Goal: Communication & Community: Answer question/provide support

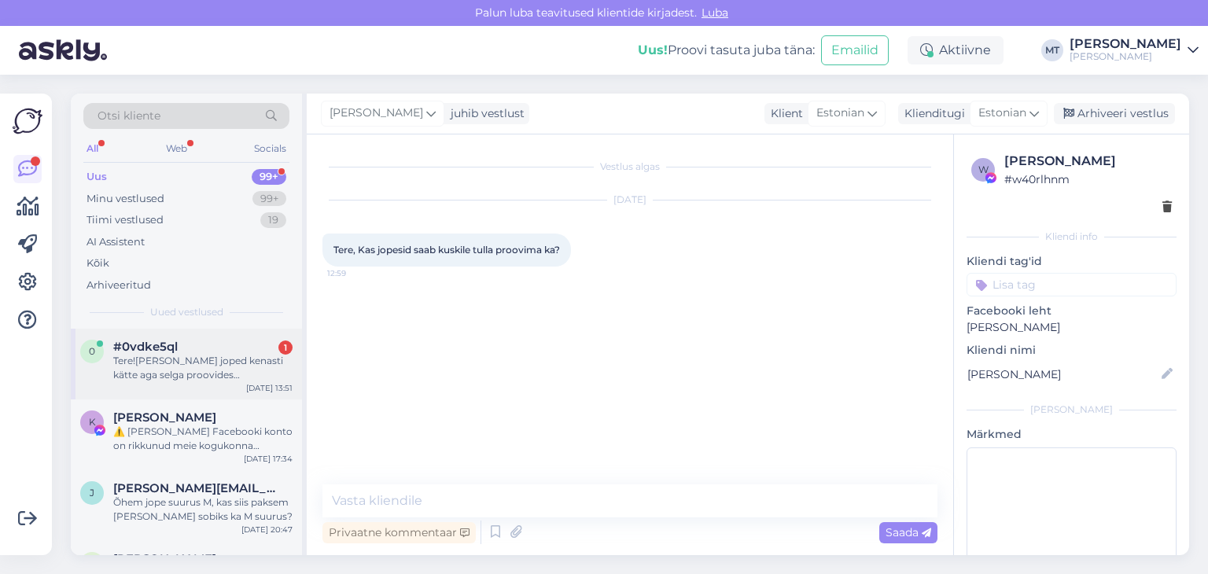
click at [184, 379] on div "Tere![PERSON_NAME] joped kenasti kätte aga selga proovides [PERSON_NAME] taskus…" at bounding box center [202, 368] width 179 height 28
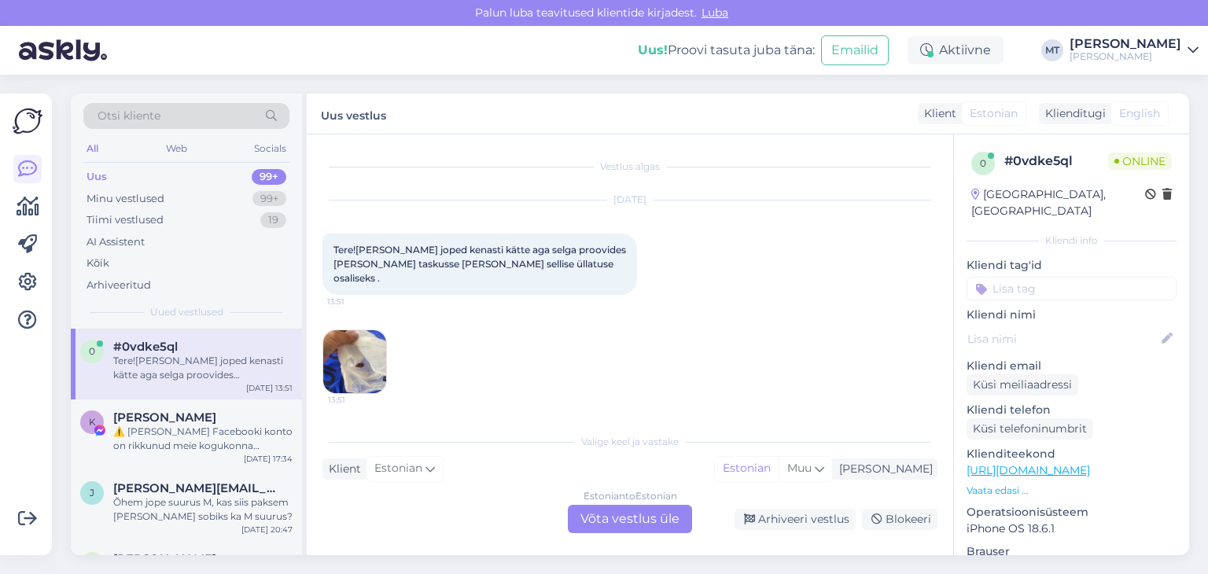
click at [356, 359] on img at bounding box center [354, 361] width 63 height 63
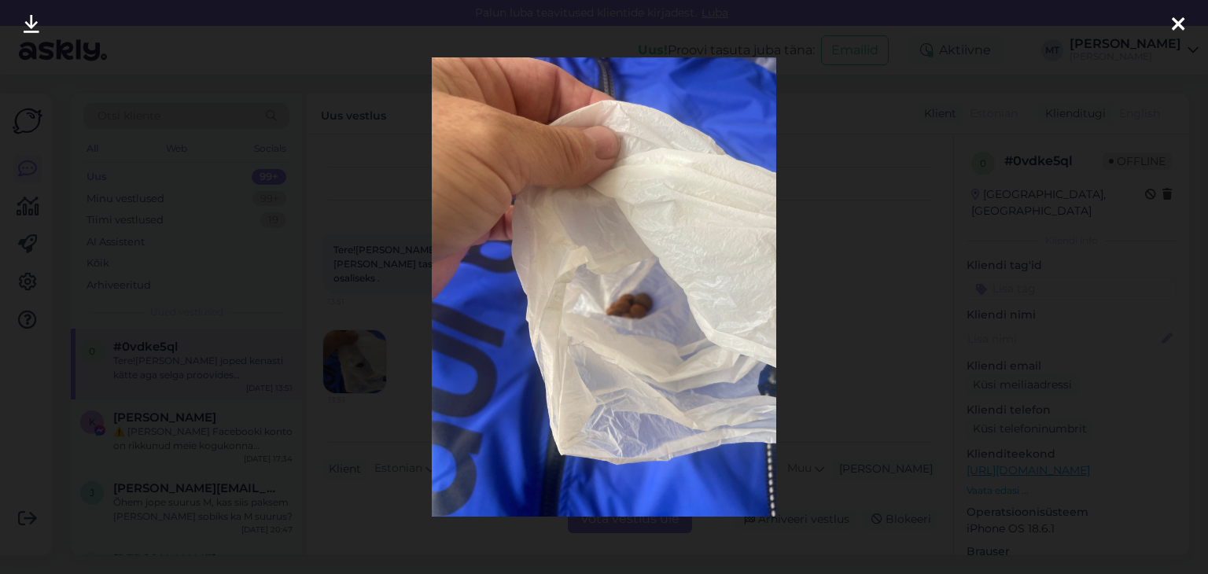
click at [1173, 25] on icon at bounding box center [1178, 25] width 13 height 20
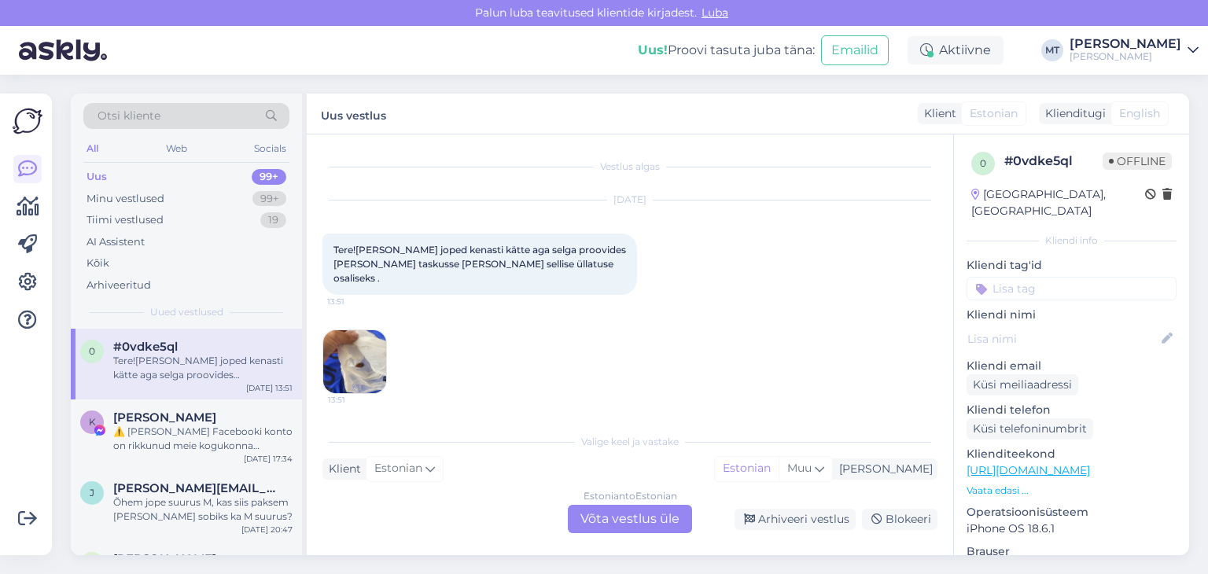
click at [666, 520] on div "Estonian to Estonian Võta vestlus üle" at bounding box center [630, 519] width 124 height 28
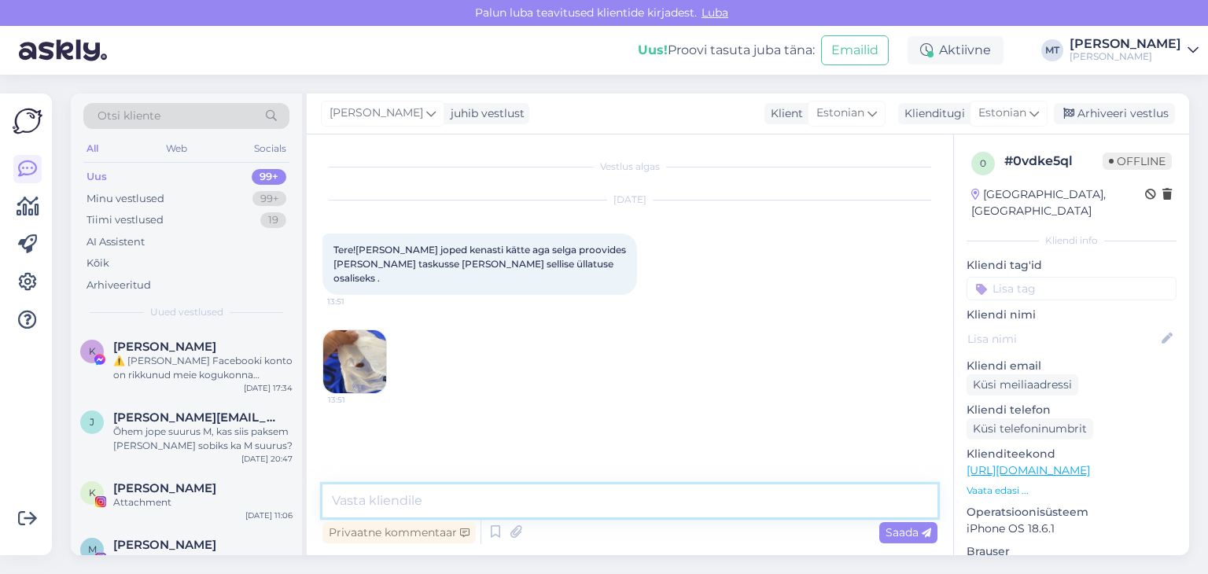
click at [488, 491] on textarea at bounding box center [629, 500] width 615 height 33
click at [370, 502] on textarea "Tere! vabandust, et selline ootamatus teid tabas." at bounding box center [629, 500] width 615 height 33
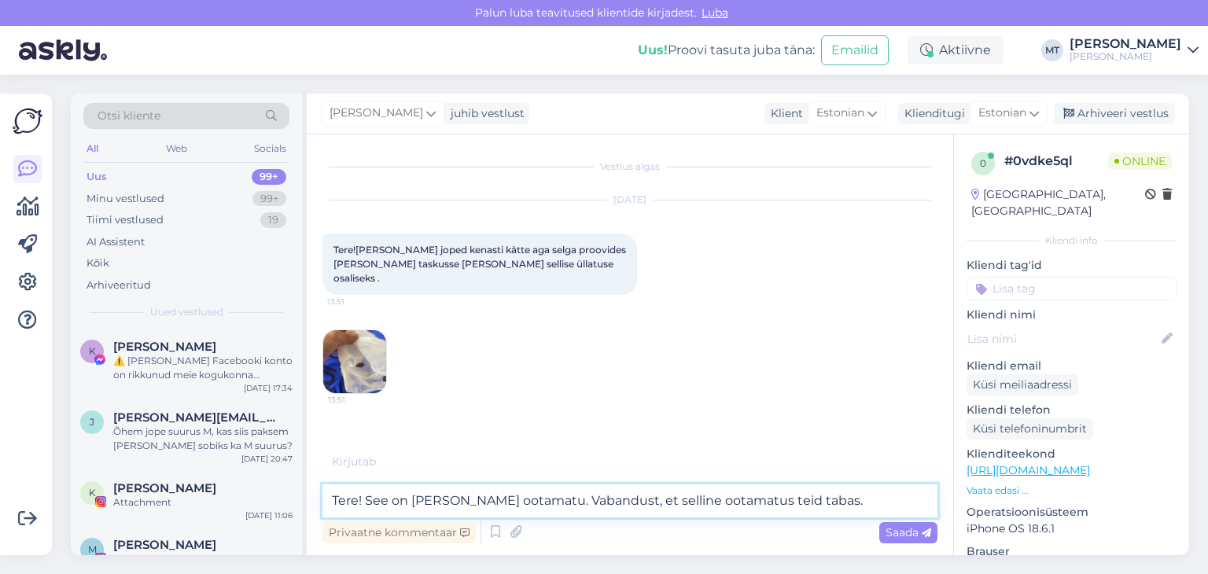
drag, startPoint x: 706, startPoint y: 500, endPoint x: 642, endPoint y: 506, distance: 64.7
click at [642, 506] on textarea "Tere! See on [PERSON_NAME] ootamatu. Vabandust, et selline ootamatus teid tabas." at bounding box center [629, 500] width 615 height 33
type textarea "Tere! See on [PERSON_NAME] ootamatu. Vabandust, et selline kokkupuude teid taba…"
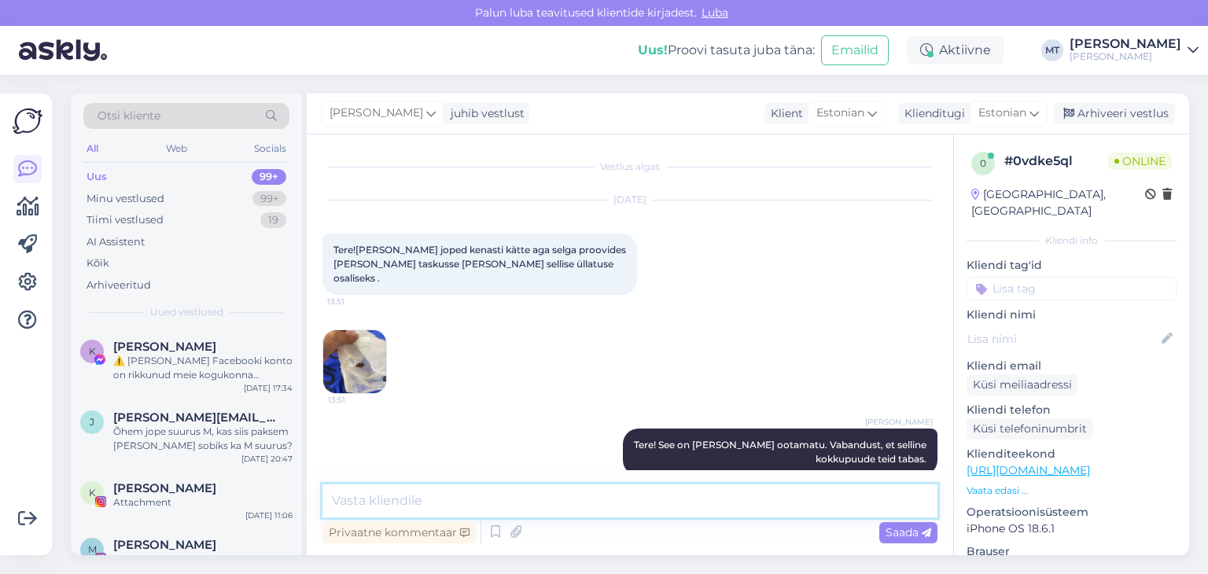
scroll to position [9, 0]
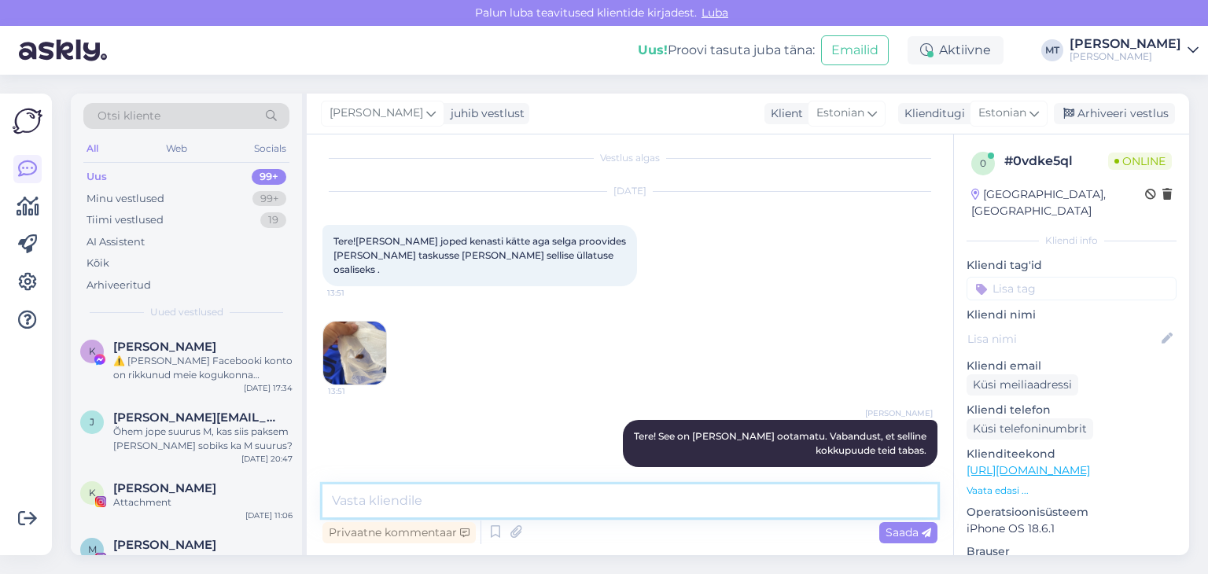
click at [370, 495] on textarea at bounding box center [629, 500] width 615 height 33
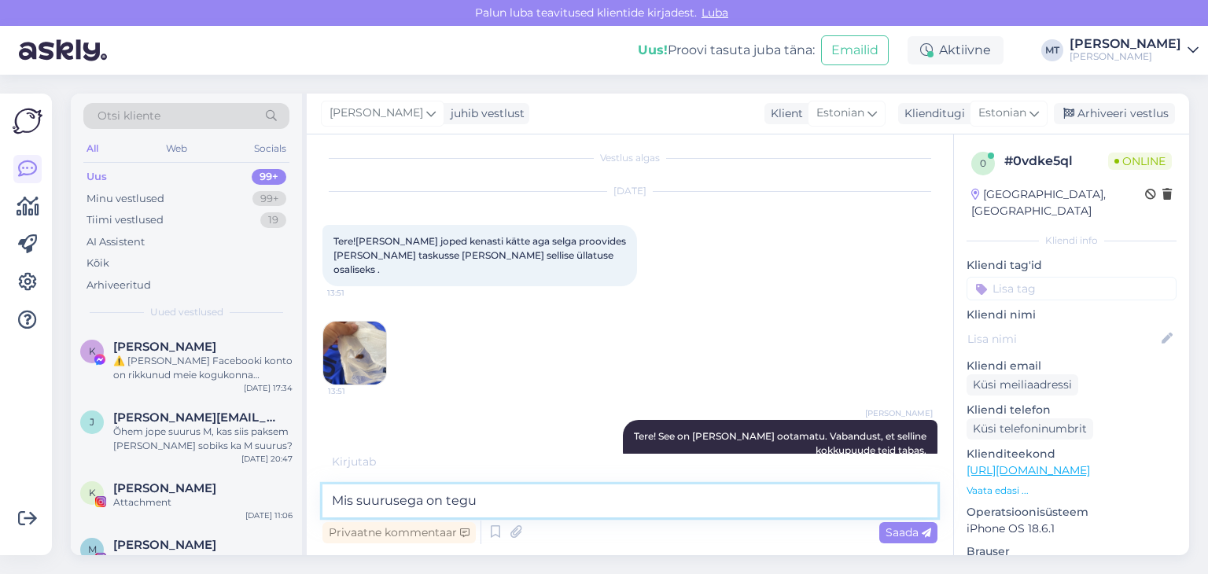
type textarea "Mis suurusega on tegu?"
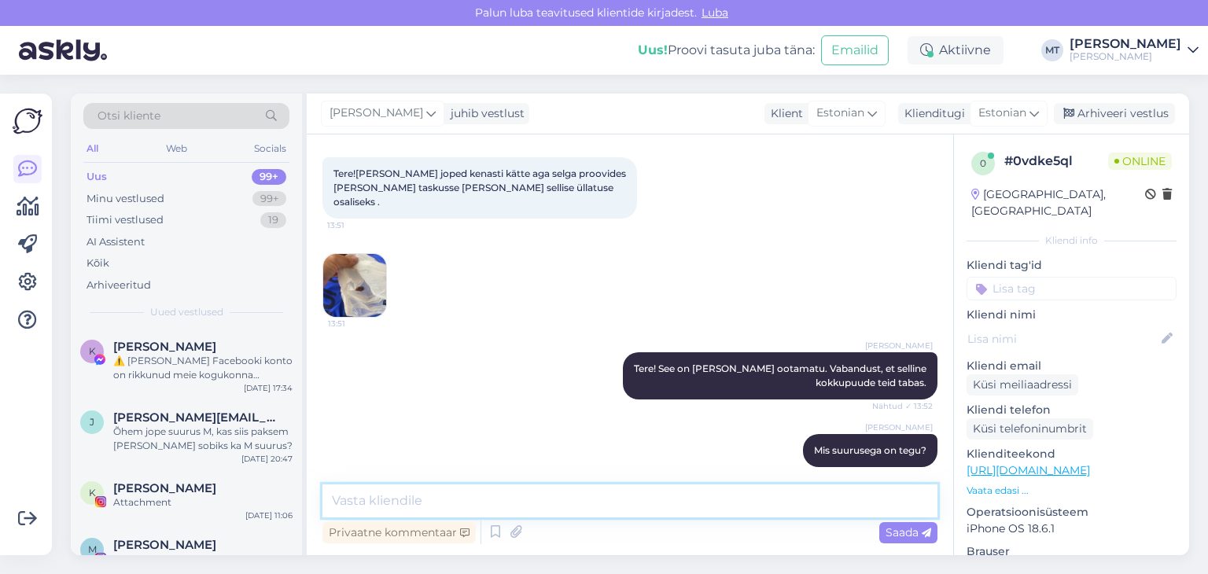
click at [392, 498] on textarea at bounding box center [629, 500] width 615 height 33
click at [337, 498] on textarea at bounding box center [629, 500] width 615 height 33
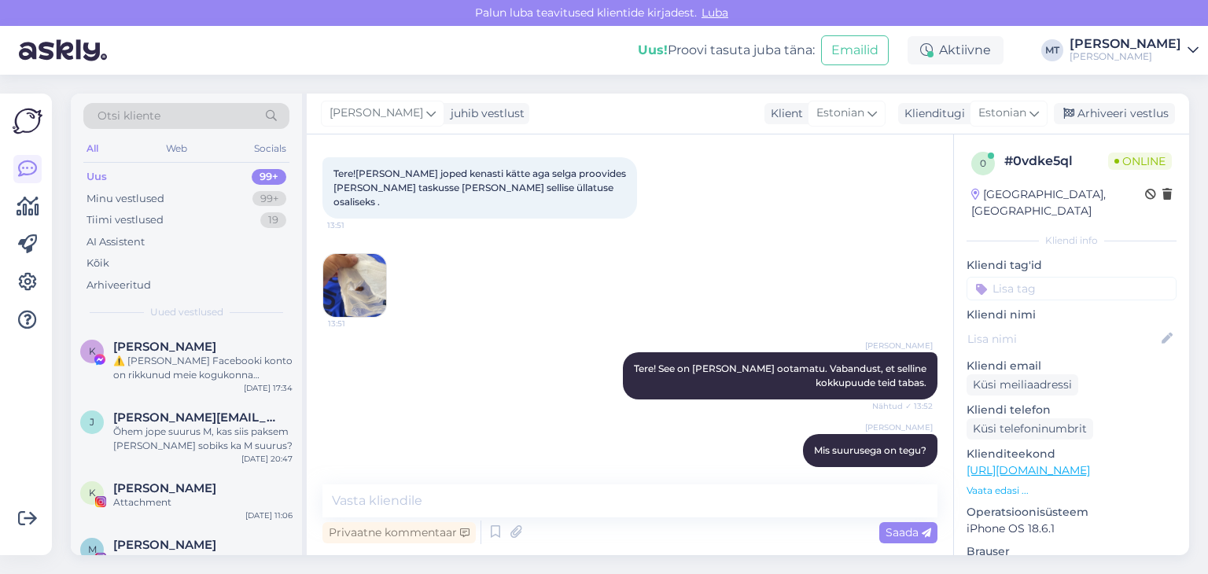
click at [368, 293] on img at bounding box center [354, 285] width 63 height 63
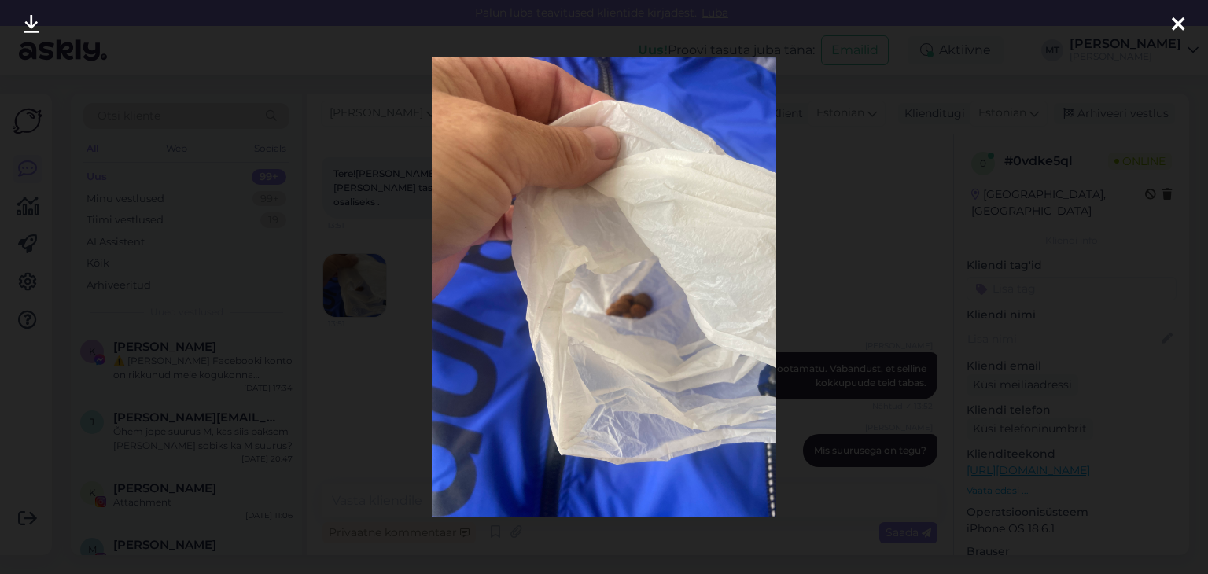
scroll to position [158, 0]
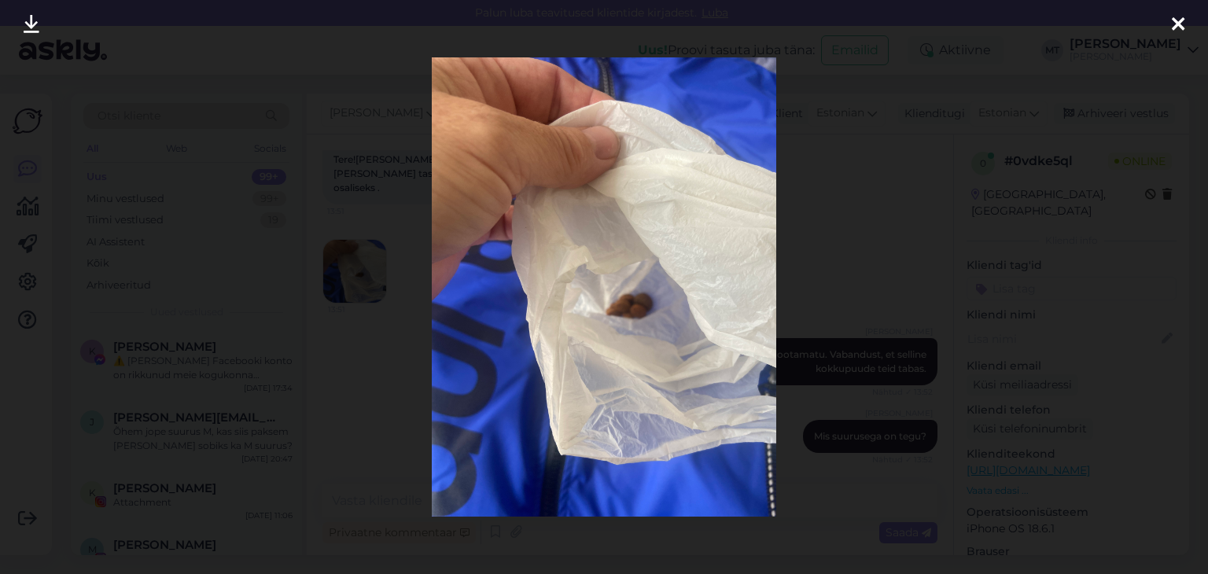
click at [1183, 22] on icon at bounding box center [1178, 25] width 13 height 20
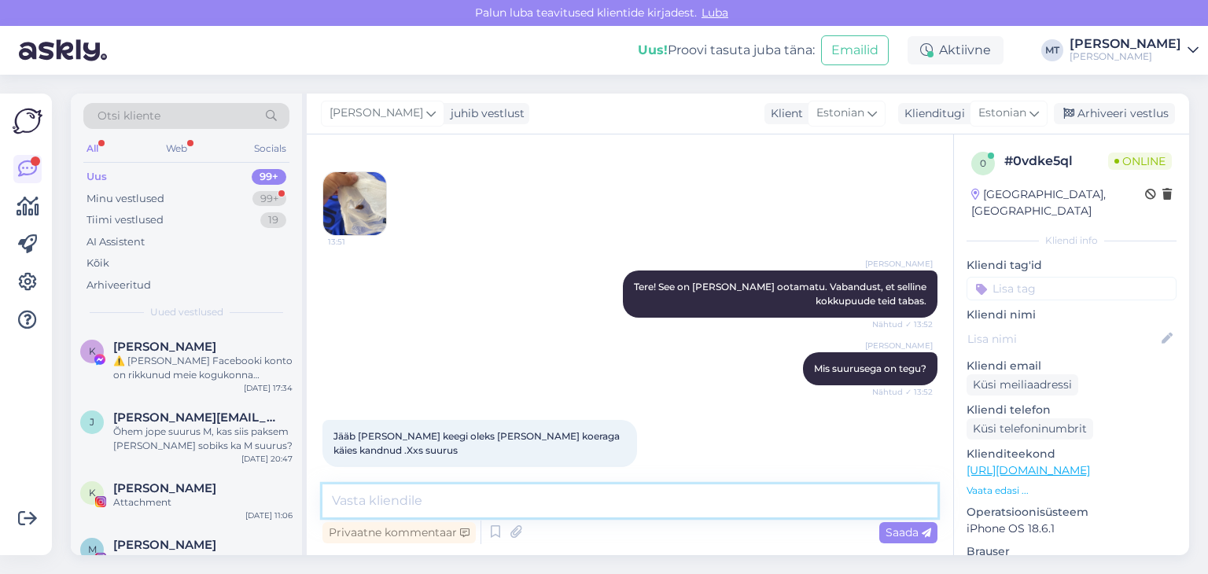
click at [366, 504] on textarea at bounding box center [629, 500] width 615 height 33
click at [393, 499] on textarea "See on tüesti paha lugu. See jakk oli meil laos hoiul." at bounding box center [629, 500] width 615 height 33
click at [661, 506] on textarea "See on tõesti paha lugu. See jakk oli meil laos hoiul." at bounding box center [629, 500] width 615 height 33
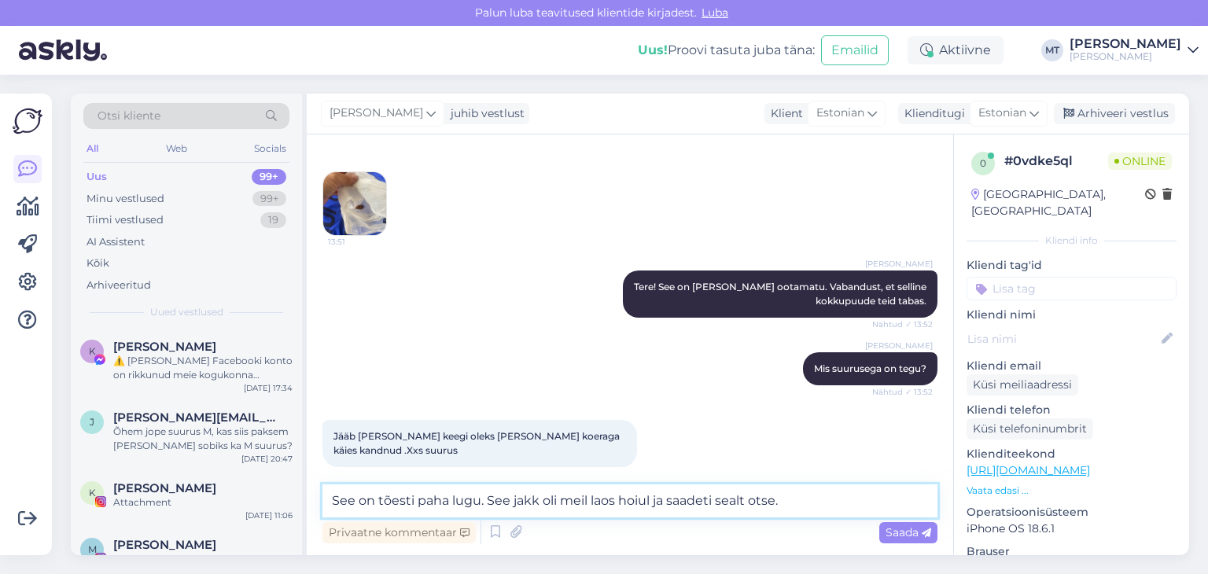
type textarea "See on tõesti paha lugu. See jakk oli meil laos hoiul ja saadeti sealt otse."
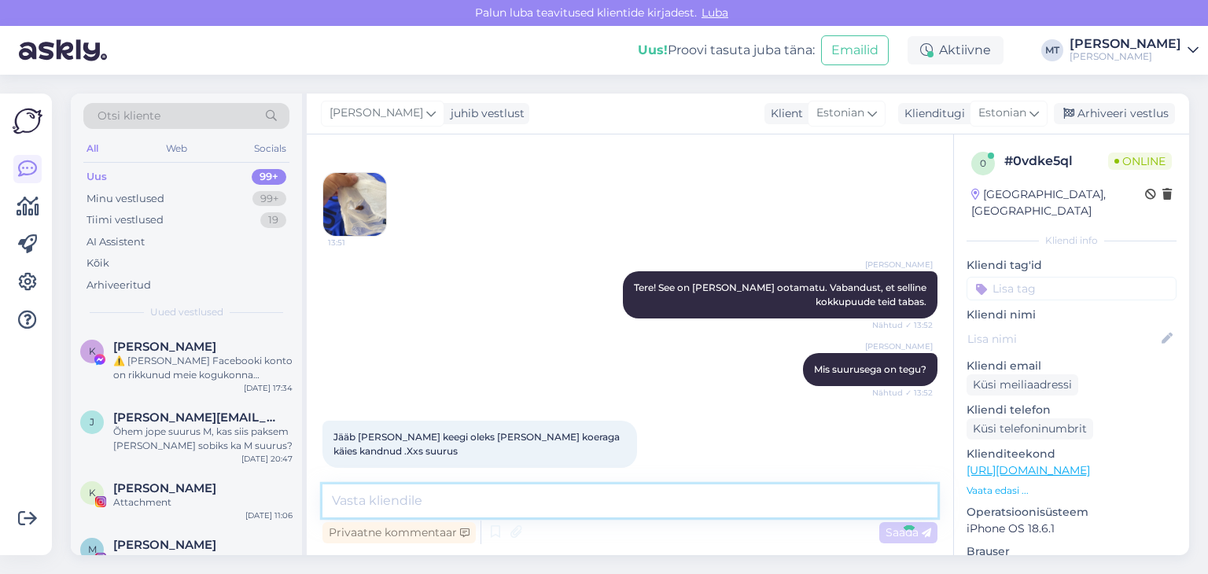
scroll to position [240, 0]
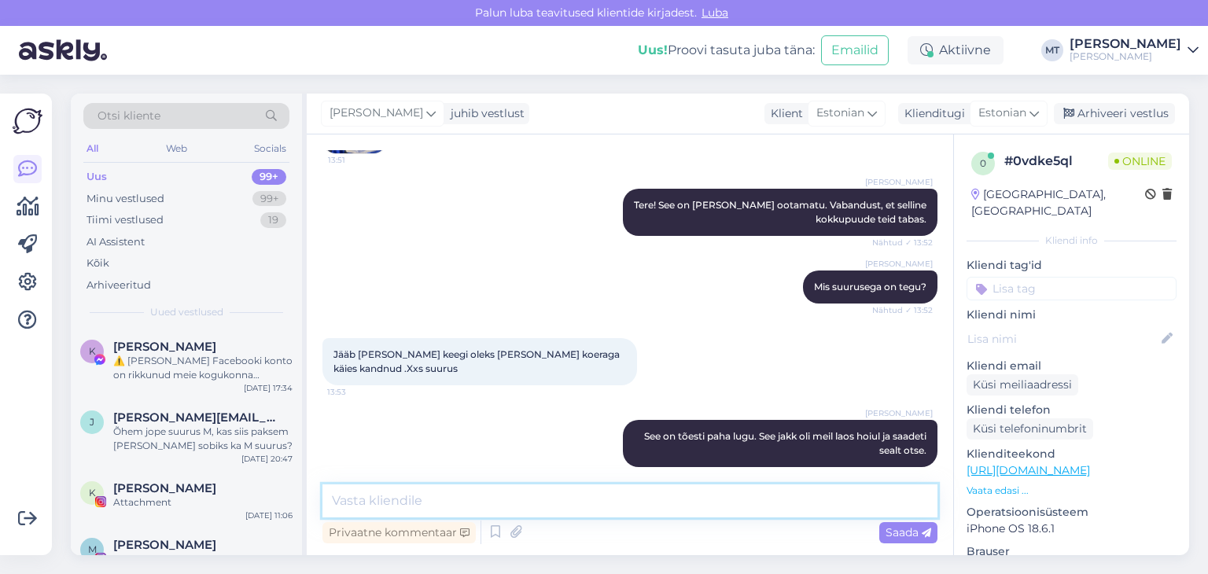
click at [378, 499] on textarea at bounding box center [629, 500] width 615 height 33
click at [351, 506] on textarea at bounding box center [629, 500] width 615 height 33
click at [330, 495] on textarea at bounding box center [629, 500] width 615 height 33
type textarea "Väga kahetsusväärne lugu."
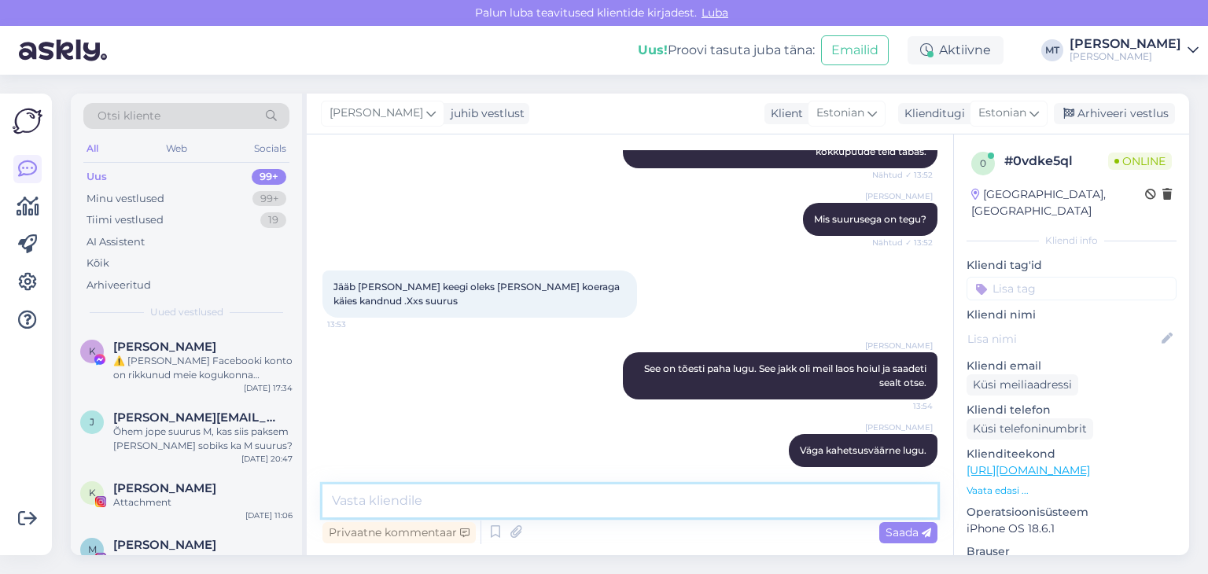
type textarea "J"
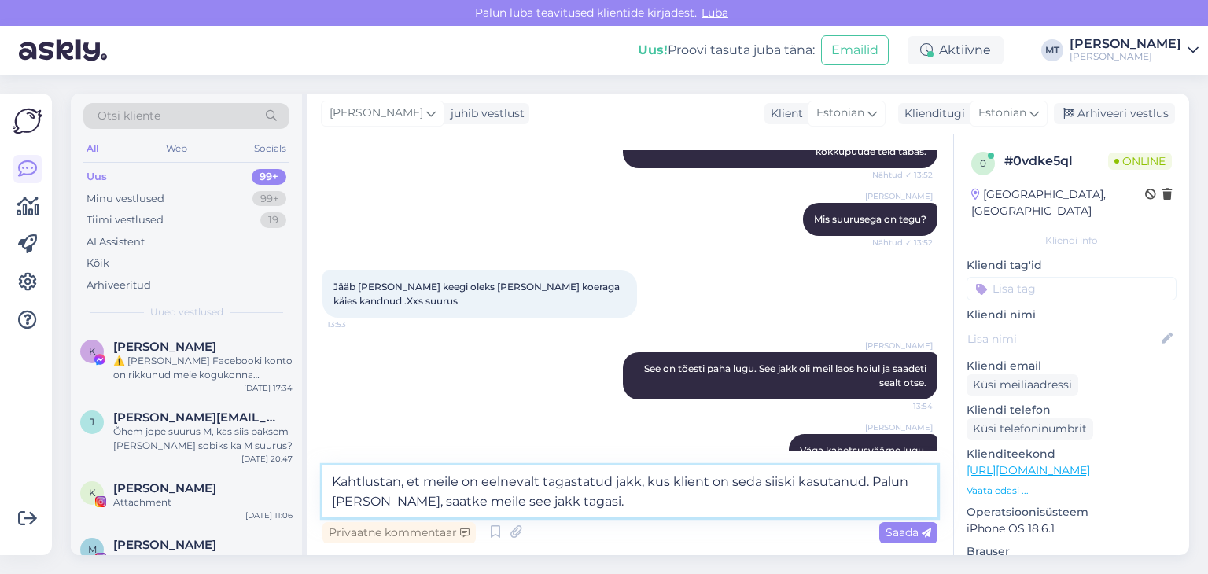
type textarea "Kahtlustan, et meile on eelnevalt tagastatud jakk, kus klient on seda siiski ka…"
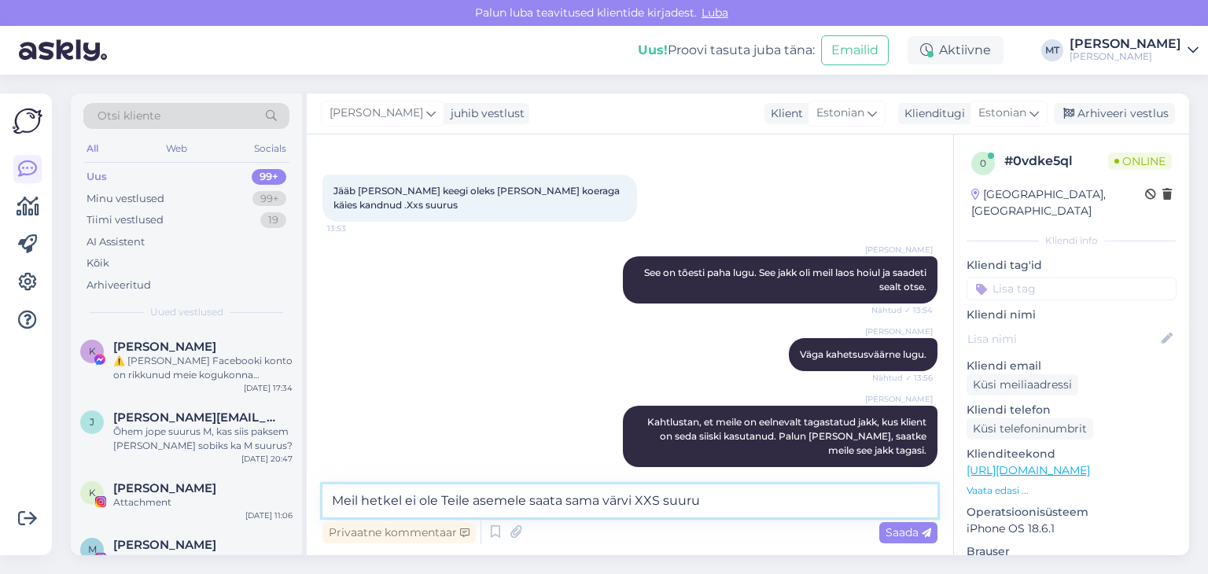
scroll to position [471, 0]
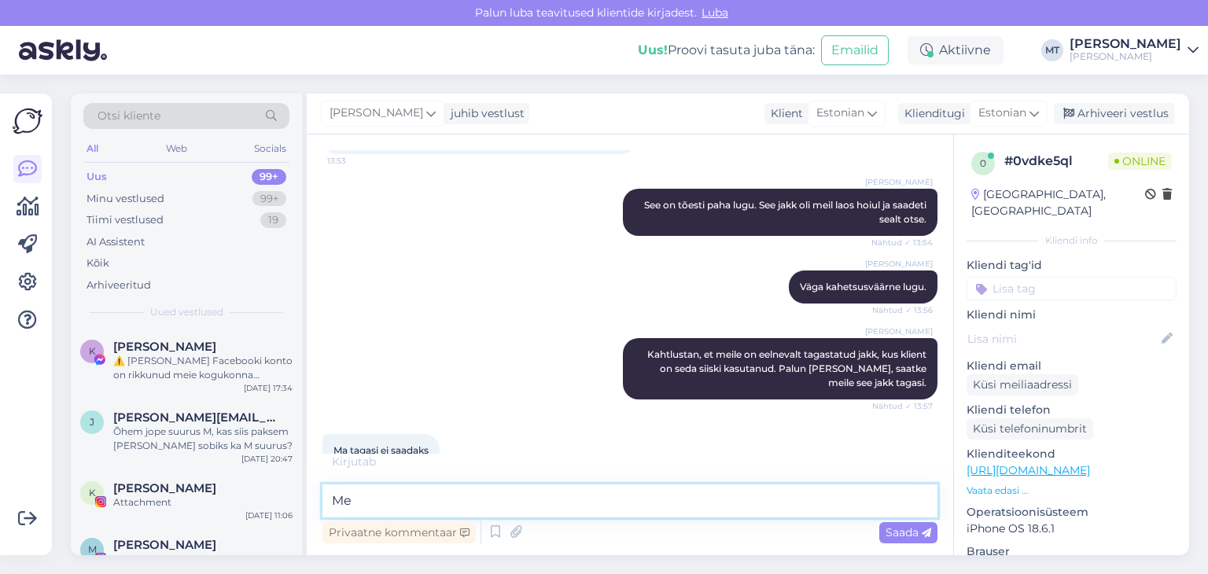
type textarea "M"
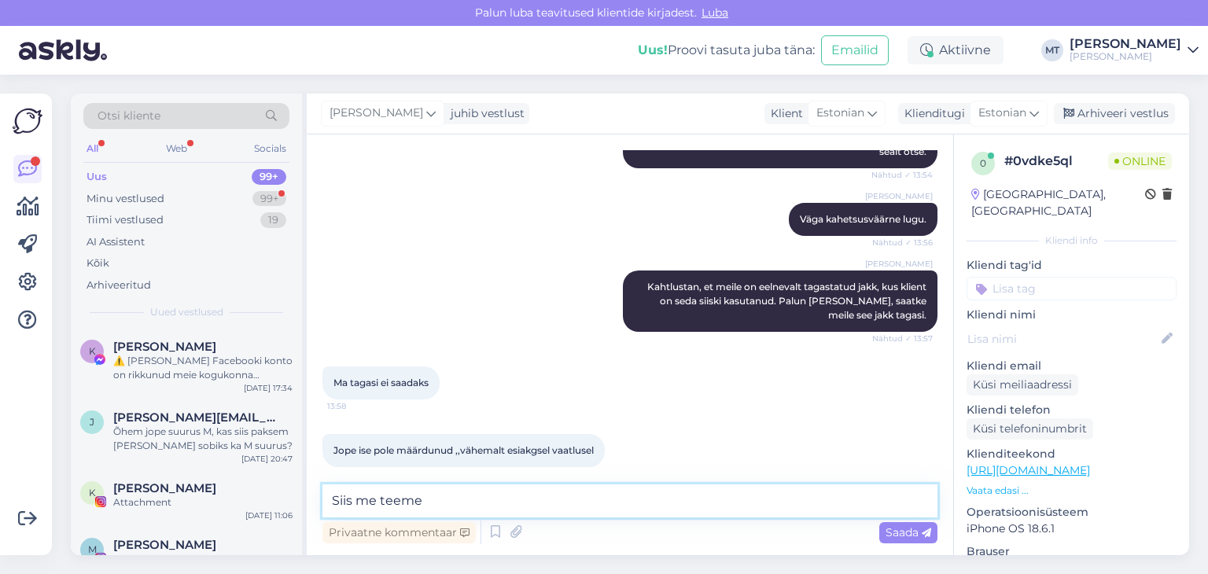
drag, startPoint x: 459, startPoint y: 501, endPoint x: 329, endPoint y: 502, distance: 130.5
click at [329, 502] on textarea "Siis me teeme" at bounding box center [629, 500] width 615 height 33
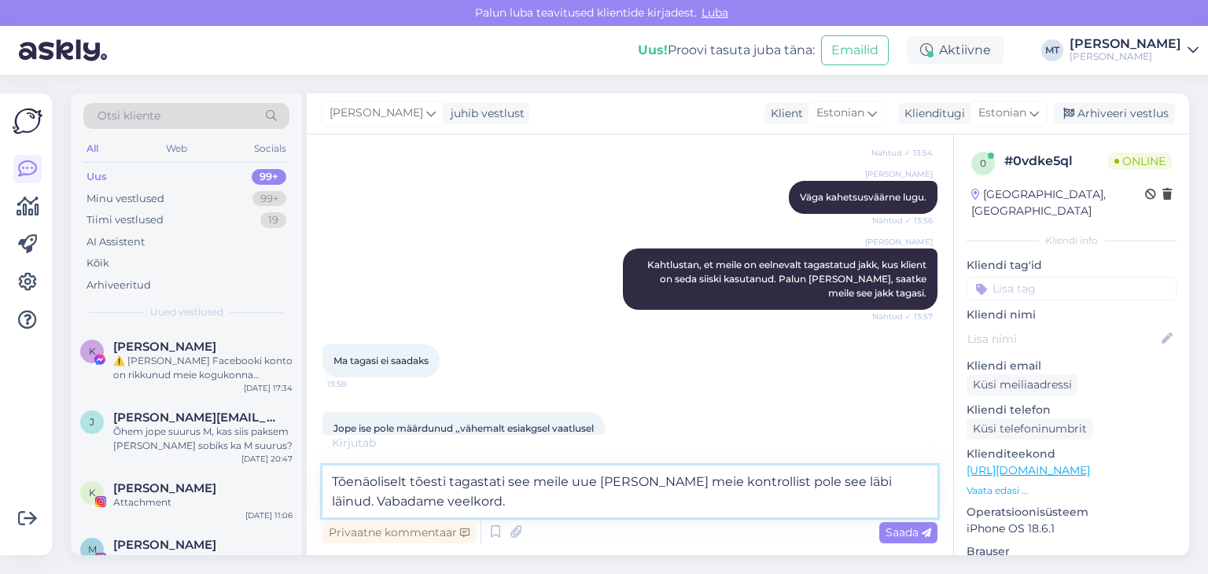
scroll to position [573, 0]
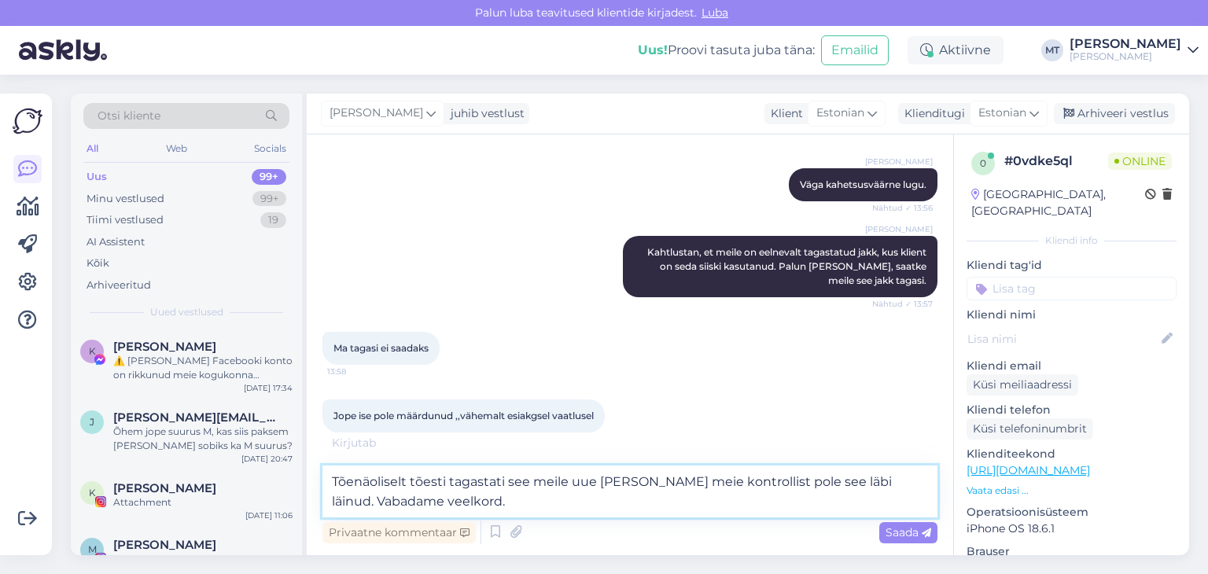
click at [378, 503] on textarea "Tõenäoliselt tõesti tagastati see meile uue [PERSON_NAME] meie kontrollist pole…" at bounding box center [629, 492] width 615 height 52
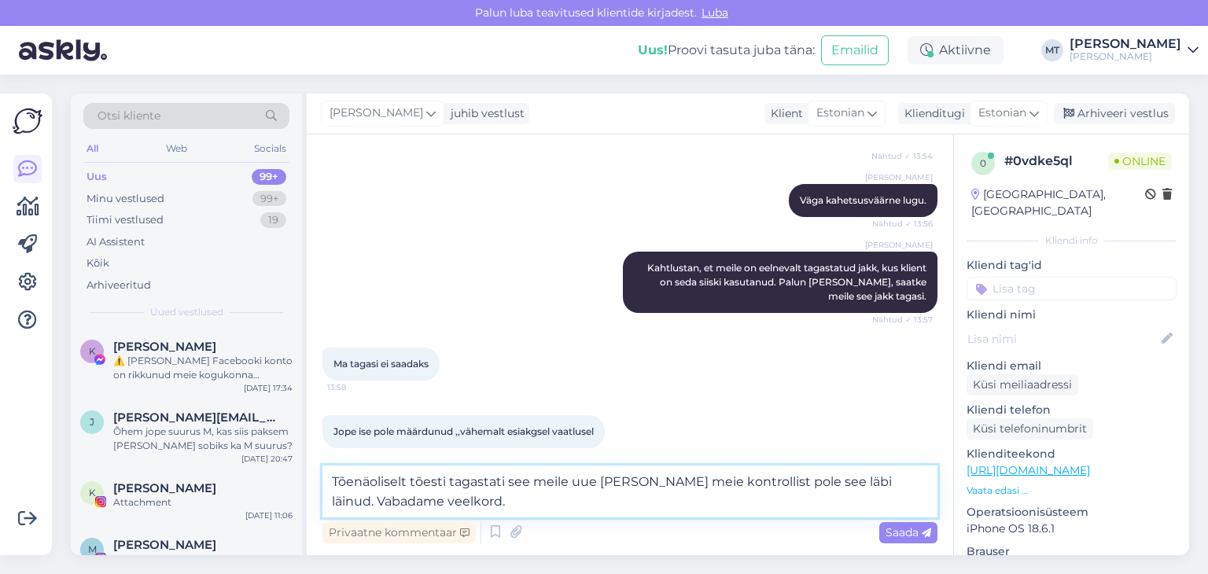
click at [365, 503] on textarea "Tõenäoliselt tõesti tagastati see meile uue [PERSON_NAME] meie kontrollist pole…" at bounding box center [629, 492] width 615 height 52
click at [482, 504] on textarea "Tõenäoliselt tõesti tagastati see meile uue [PERSON_NAME] meie kontrollist pole…" at bounding box center [629, 492] width 615 height 52
type textarea "Tõenäoliselt tõesti tagastati see meile uue [PERSON_NAME] meie kontrollist pole…"
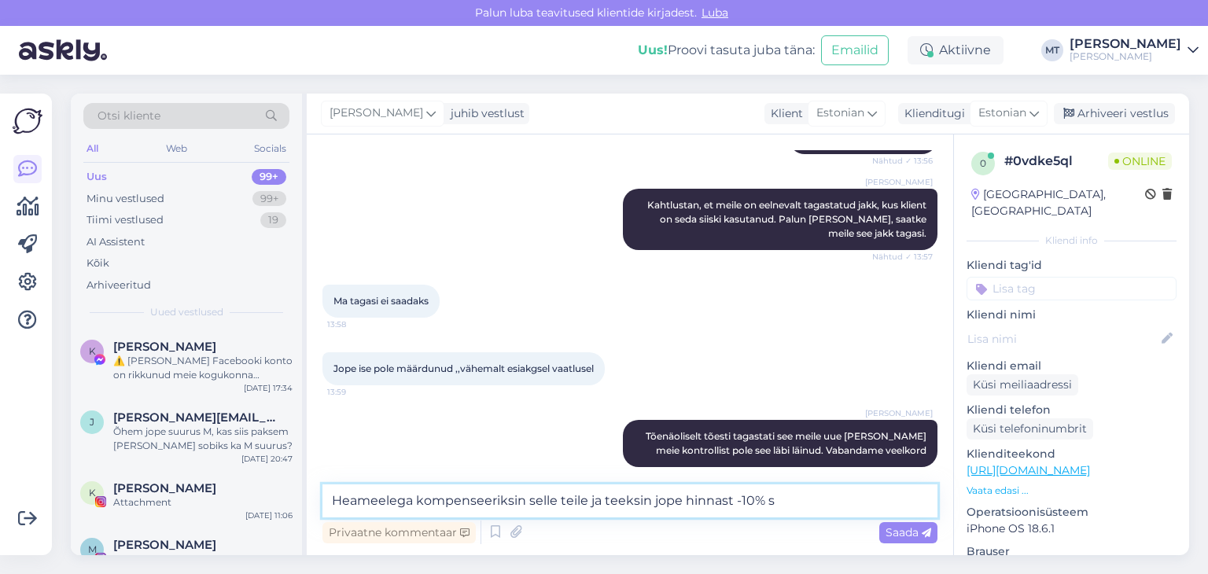
scroll to position [637, 0]
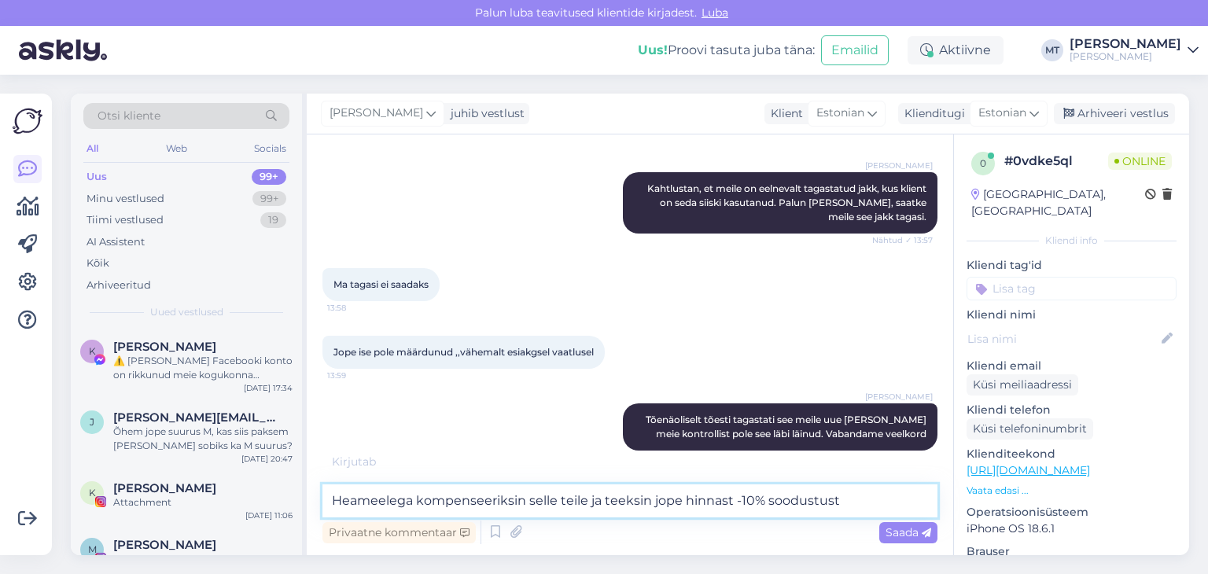
click at [567, 499] on textarea "Heameelega kompenseeriksin selle teile ja teeksin jope hinnast -10% soodustust" at bounding box center [629, 500] width 615 height 33
click at [837, 505] on textarea "Heameelega kompenseeriksin selle Teile ja teeksin jope hinnast -10% soodustust" at bounding box center [629, 500] width 615 height 33
type textarea "Heameelega kompenseeriksin selle Teile ja teeksin jope hinnast -10% soodustust."
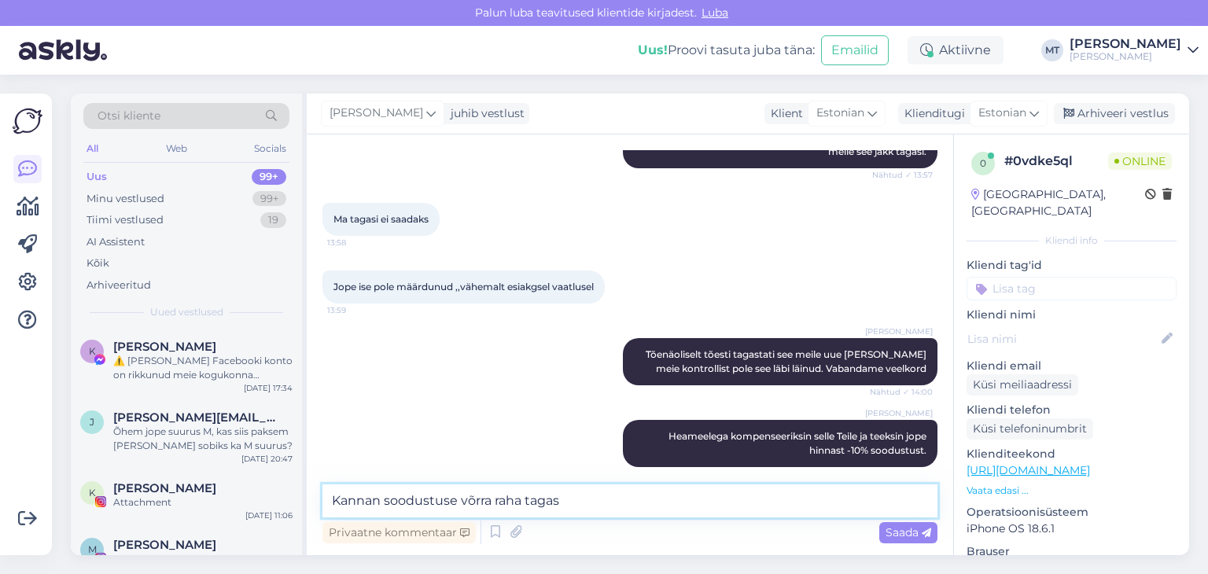
scroll to position [719, 0]
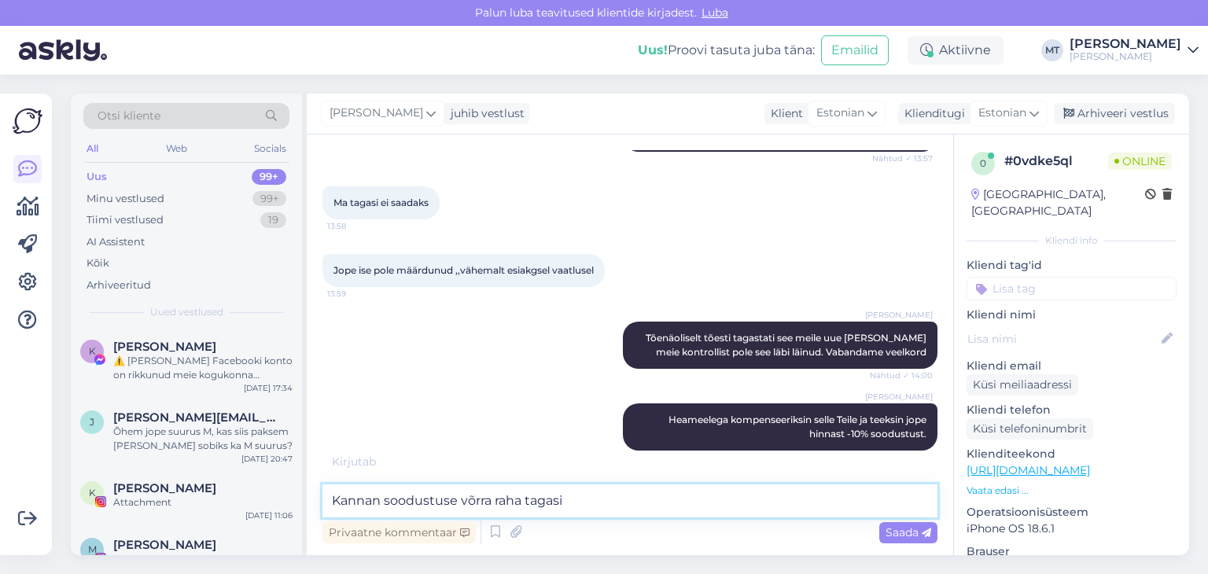
click at [379, 497] on textarea "Kannan soodustuse võrra raha tagasi" at bounding box center [629, 500] width 615 height 33
click at [580, 504] on textarea "Kanname soodustuse võrra raha tagasi" at bounding box center [629, 500] width 615 height 33
type textarea "Kanname soodustuse võrra raha tagasi. Kui see sobiks?"
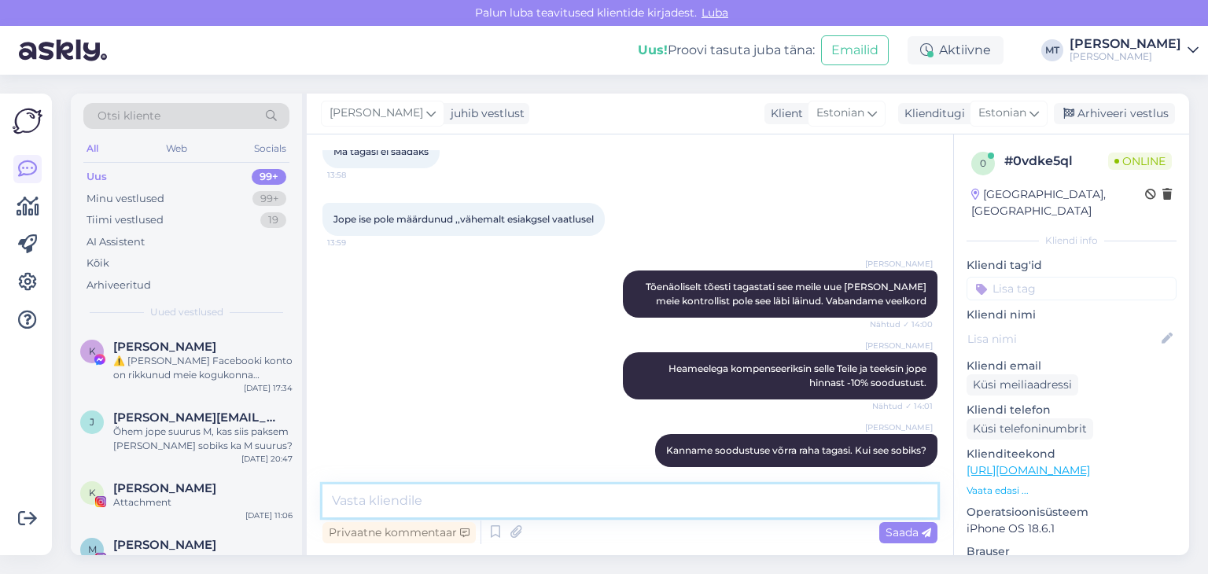
click at [437, 497] on textarea at bounding box center [629, 500] width 615 height 33
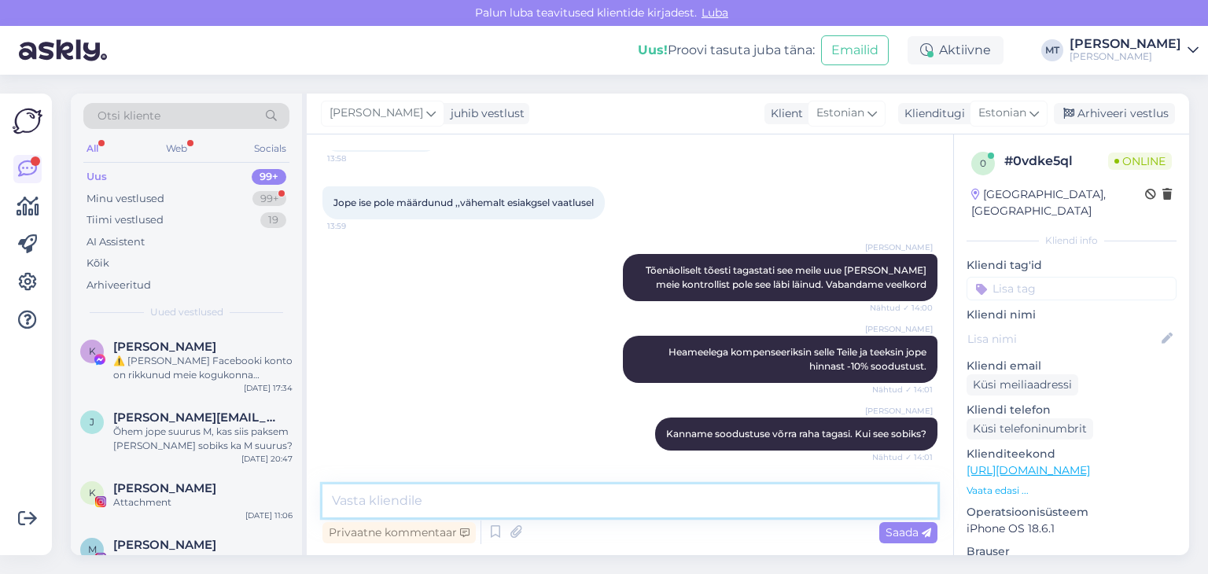
scroll to position [837, 0]
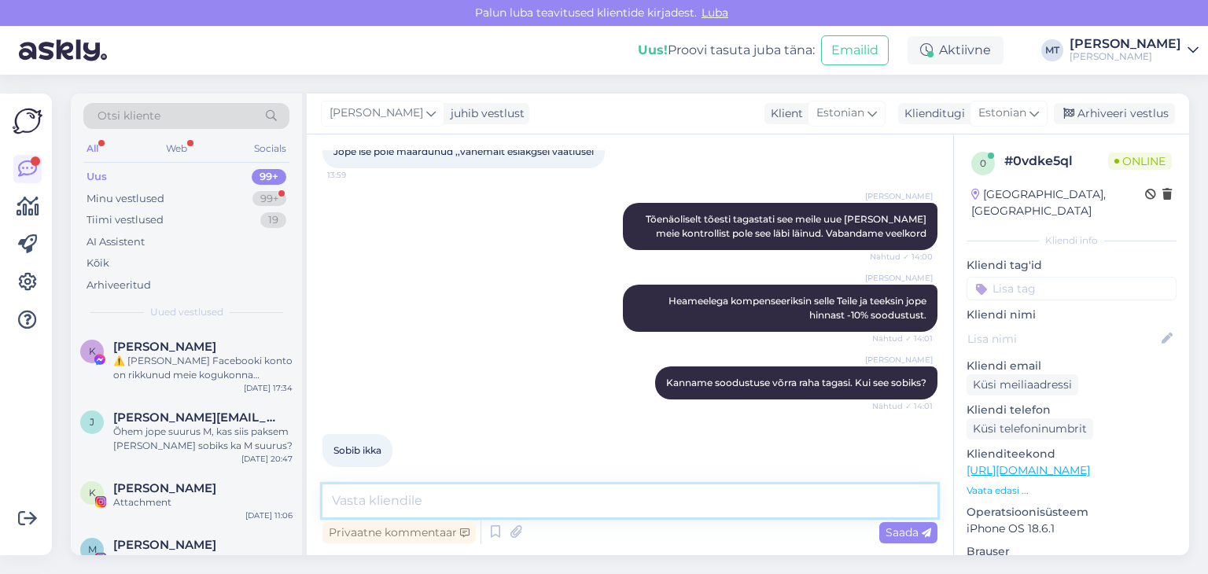
click at [443, 508] on textarea at bounding box center [629, 500] width 615 height 33
click at [340, 502] on textarea at bounding box center [629, 500] width 615 height 33
type textarea "K"
paste textarea "5387"
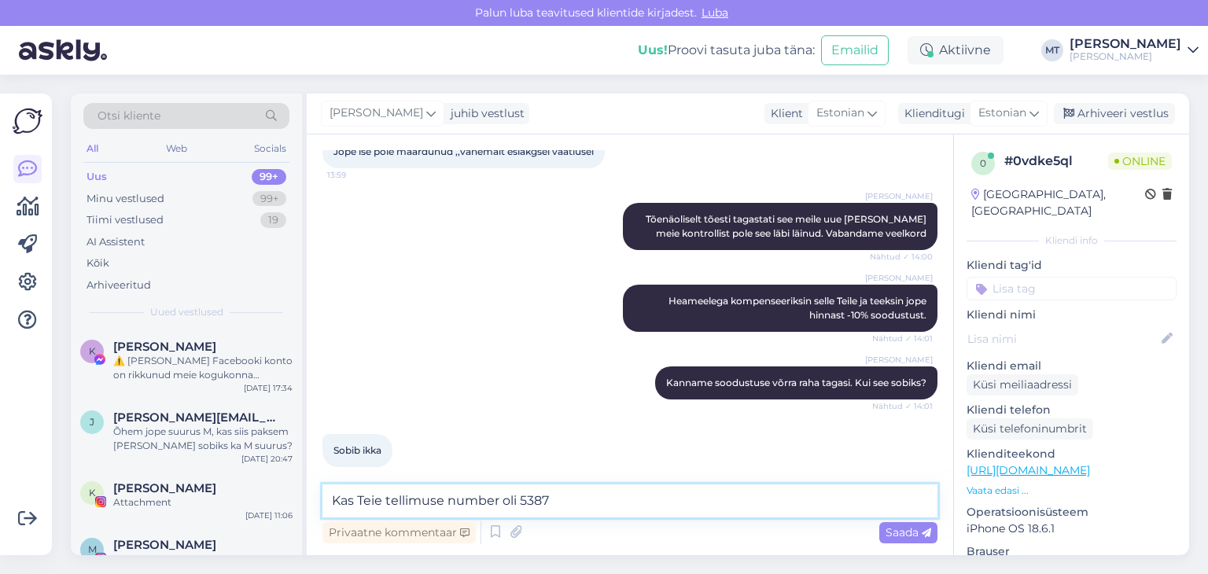
type textarea "Kas Teie tellimuse number oli 5387?"
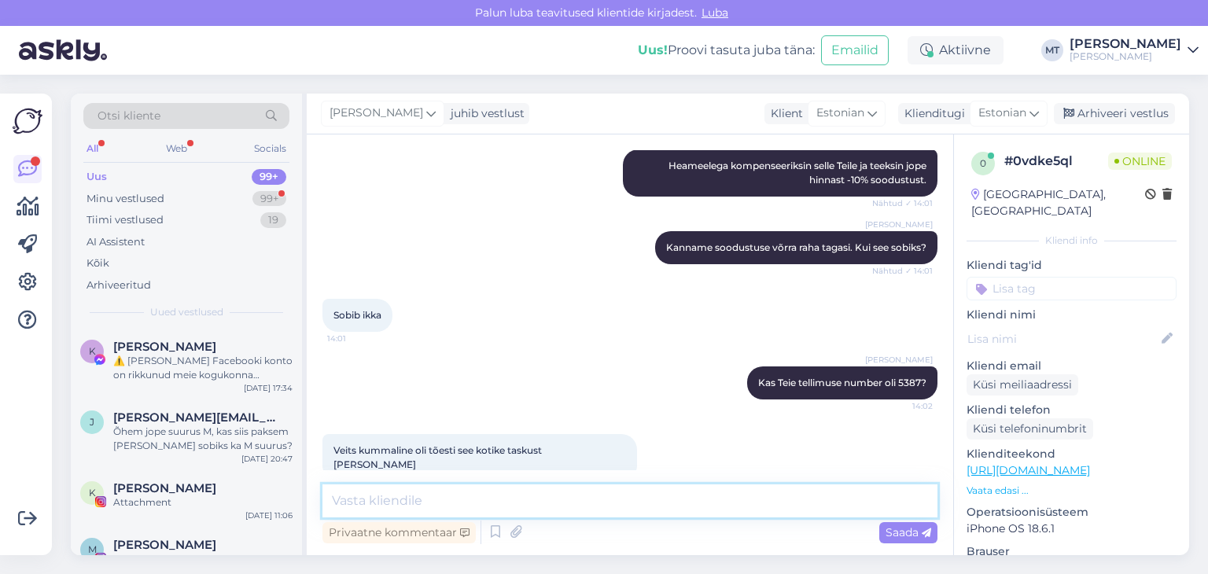
scroll to position [1040, 0]
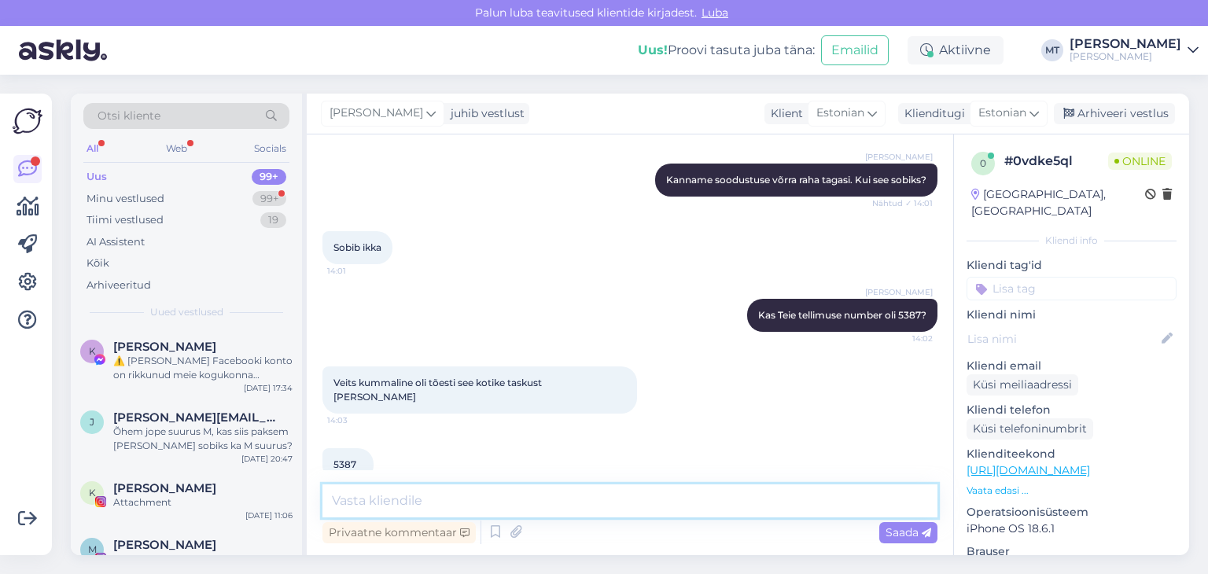
click at [383, 505] on textarea at bounding box center [629, 500] width 615 height 33
click at [374, 504] on textarea at bounding box center [629, 500] width 615 height 33
type textarea "V"
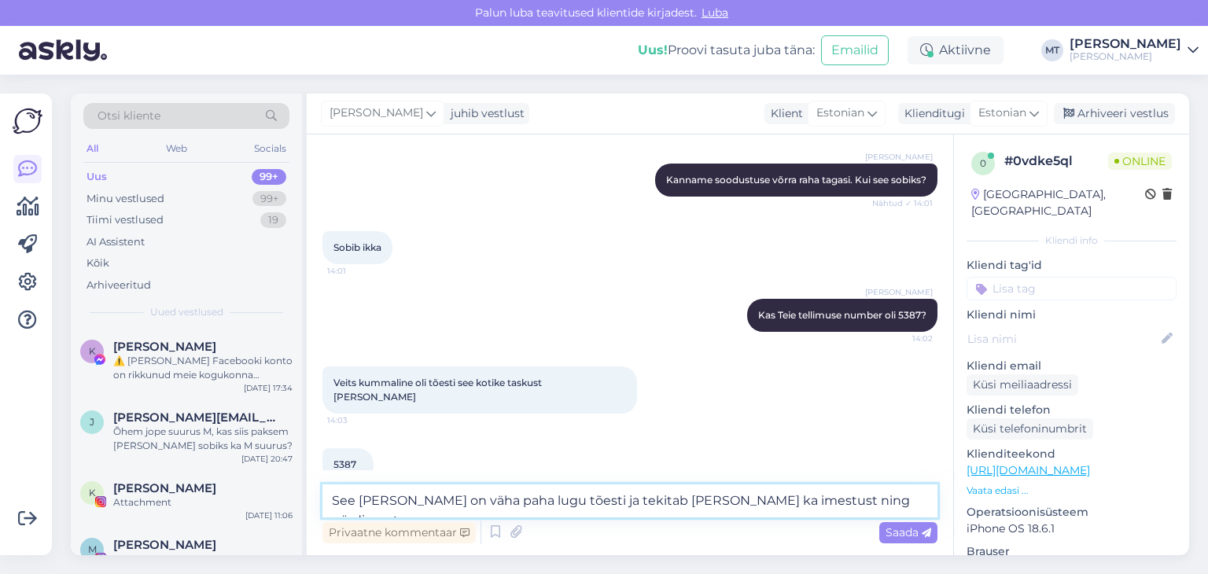
click at [426, 506] on textarea "See [PERSON_NAME] on väha paha lugu tõesti ja tekitab [PERSON_NAME] ka imestust…" at bounding box center [629, 500] width 615 height 33
drag, startPoint x: 780, startPoint y: 502, endPoint x: 694, endPoint y: 510, distance: 86.9
click at [693, 510] on textarea "See [PERSON_NAME] on väga paha lugu tõesti ja tekitab [PERSON_NAME] ka imestust…" at bounding box center [629, 500] width 615 height 33
click at [774, 501] on textarea "See [PERSON_NAME] on väga paha lugu tõesti ja tekitab [PERSON_NAME] ka nördimus…" at bounding box center [629, 500] width 615 height 33
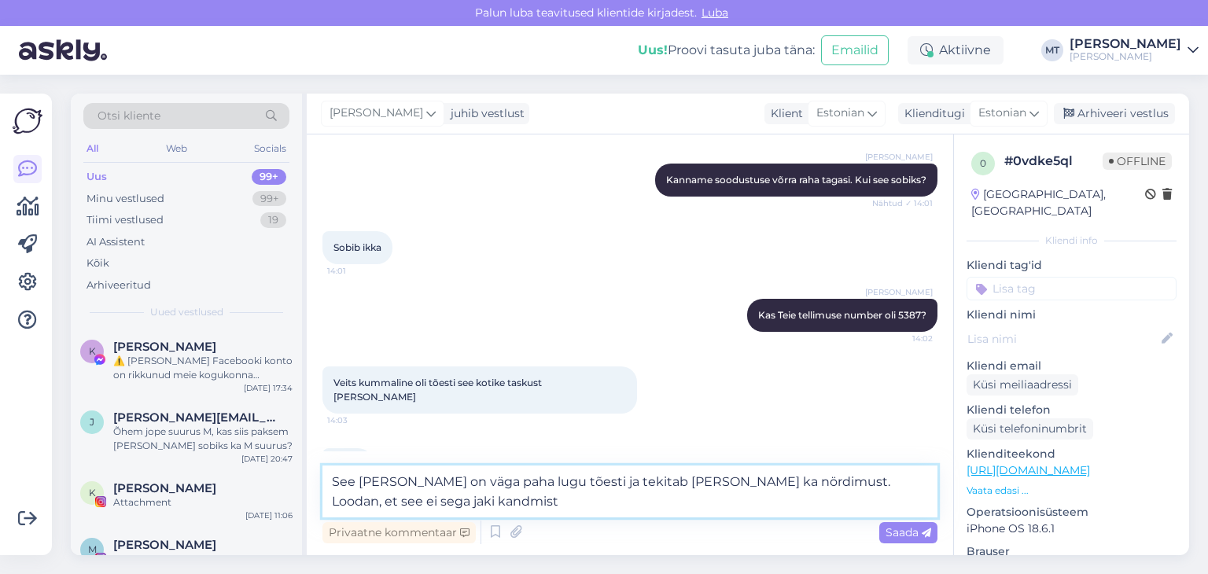
drag, startPoint x: 875, startPoint y: 484, endPoint x: 919, endPoint y: 487, distance: 44.1
click at [919, 487] on textarea "See [PERSON_NAME] on väga paha lugu tõesti ja tekitab [PERSON_NAME] ka nördimus…" at bounding box center [629, 492] width 615 height 52
drag, startPoint x: 598, startPoint y: 506, endPoint x: 329, endPoint y: 510, distance: 269.0
click at [329, 510] on textarea "See [PERSON_NAME] on väga paha lugu tõesti ja tekitab [PERSON_NAME] ka nördimus…" at bounding box center [629, 492] width 615 height 52
type textarea "See [PERSON_NAME] on väga paha lugu tõesti ja tekitab [PERSON_NAME] ka nördimus…"
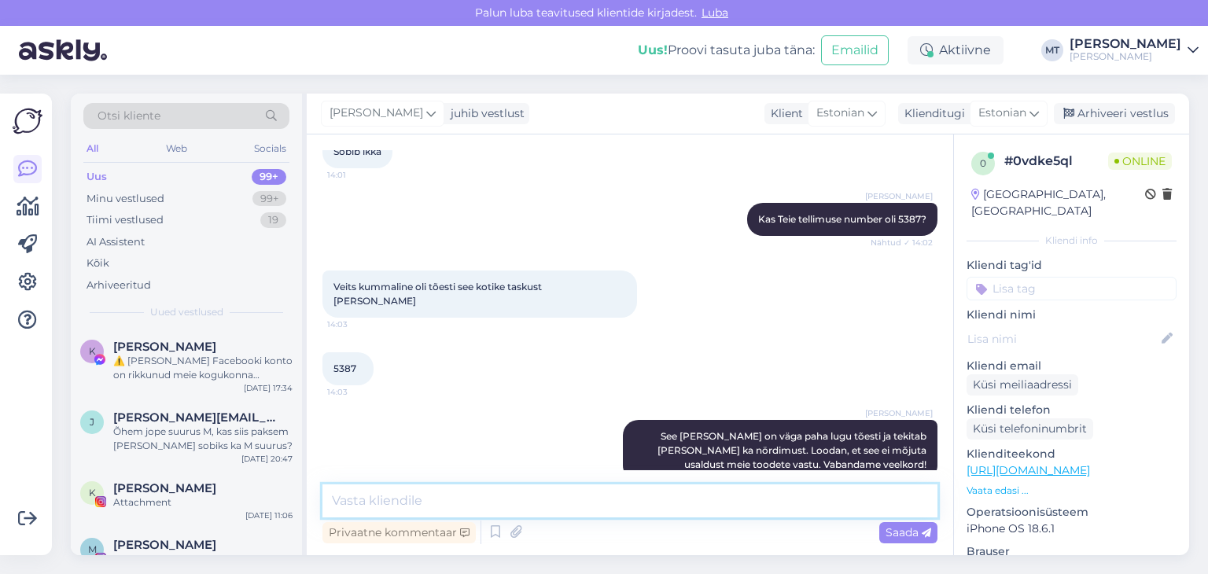
scroll to position [1135, 0]
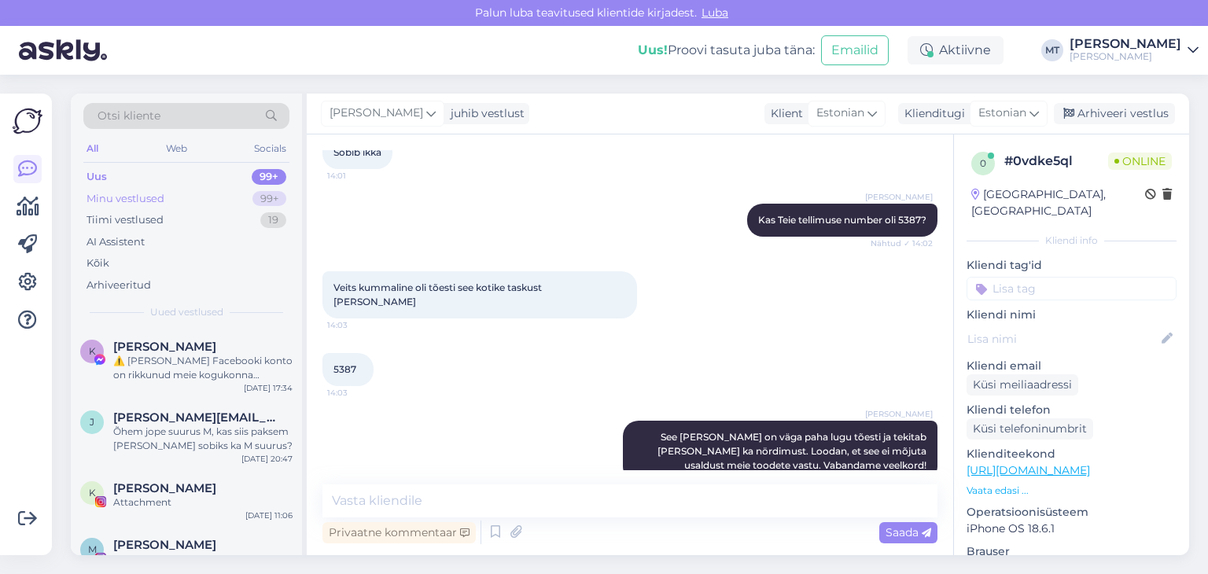
click at [110, 197] on div "Minu vestlused" at bounding box center [125, 199] width 78 height 16
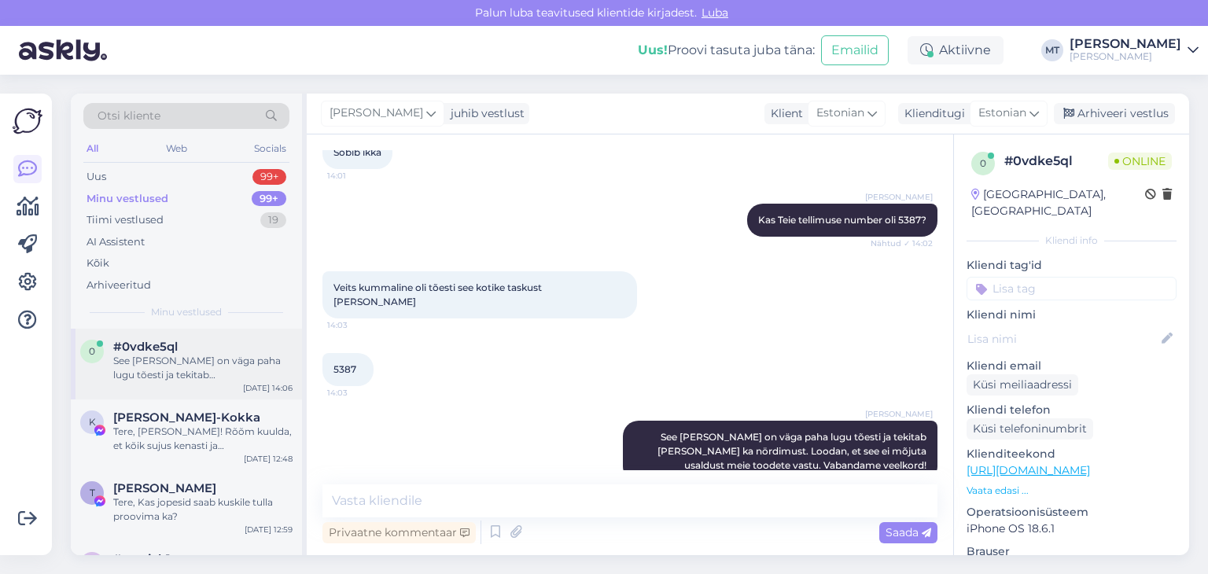
click at [166, 370] on div "See [PERSON_NAME] on väga paha lugu tõesti ja tekitab [PERSON_NAME] ka nördimus…" at bounding box center [202, 368] width 179 height 28
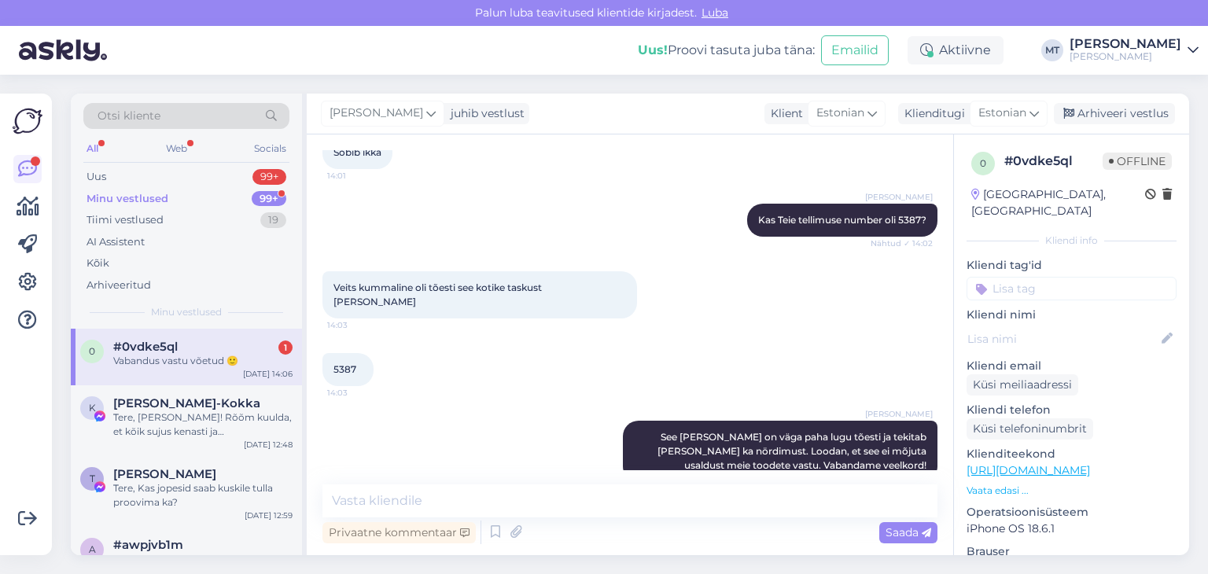
scroll to position [1204, 0]
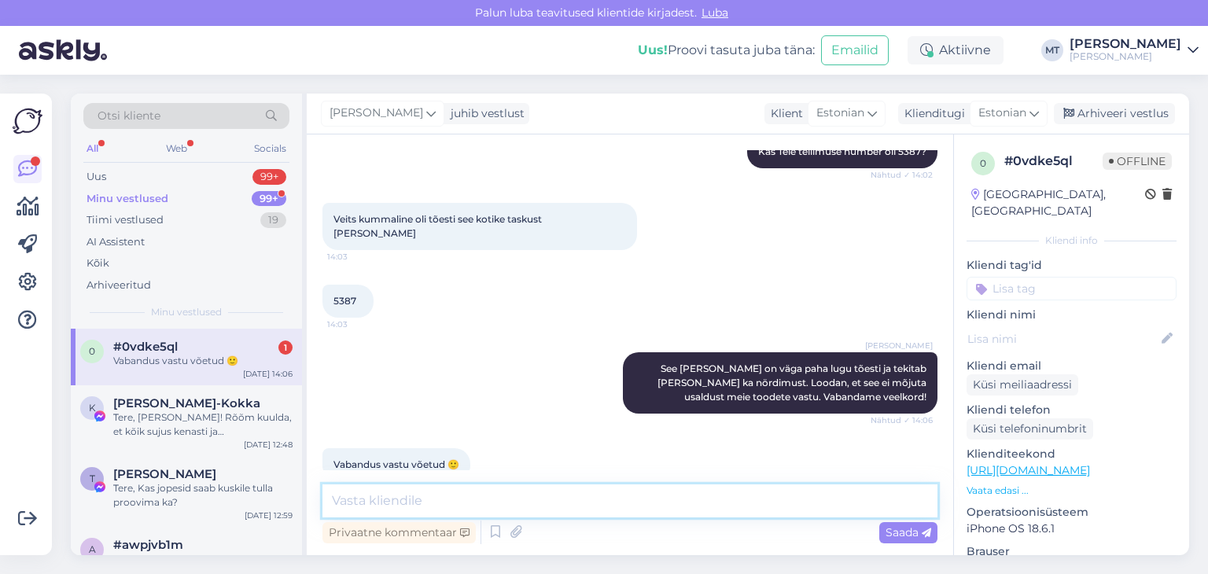
click at [359, 502] on textarea at bounding box center [629, 500] width 615 height 33
click at [441, 501] on textarea "Aitäh Teile mõistv suhtumise eest!" at bounding box center [629, 500] width 615 height 33
type textarea "Aitäh Teile mõistva suhtumise eest!"
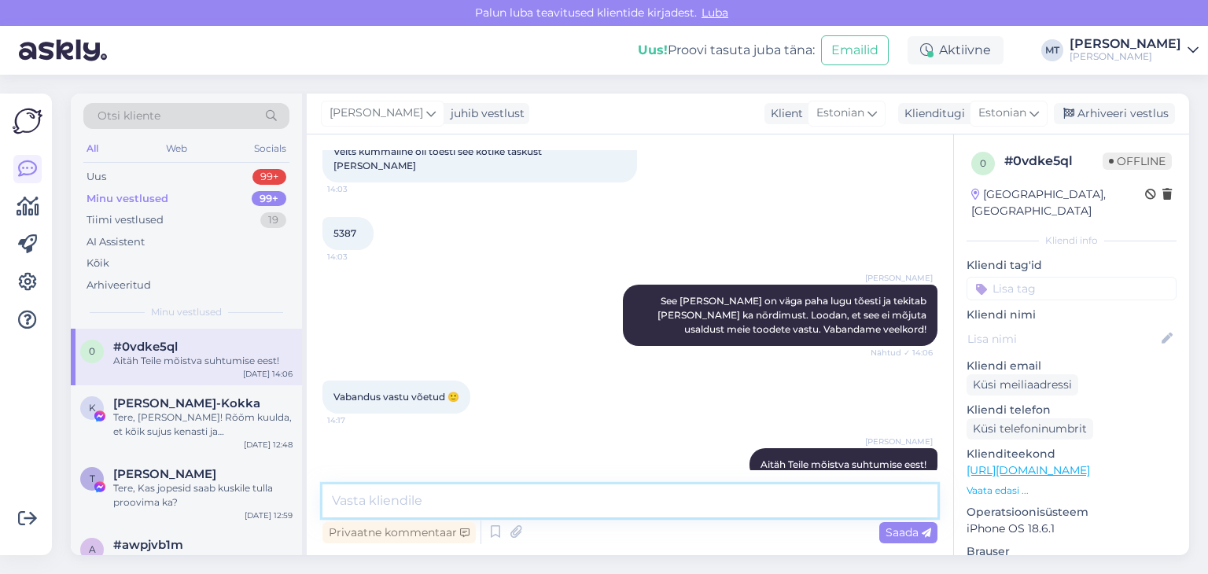
click at [447, 510] on textarea at bounding box center [629, 500] width 615 height 33
click at [502, 494] on textarea at bounding box center [629, 500] width 615 height 33
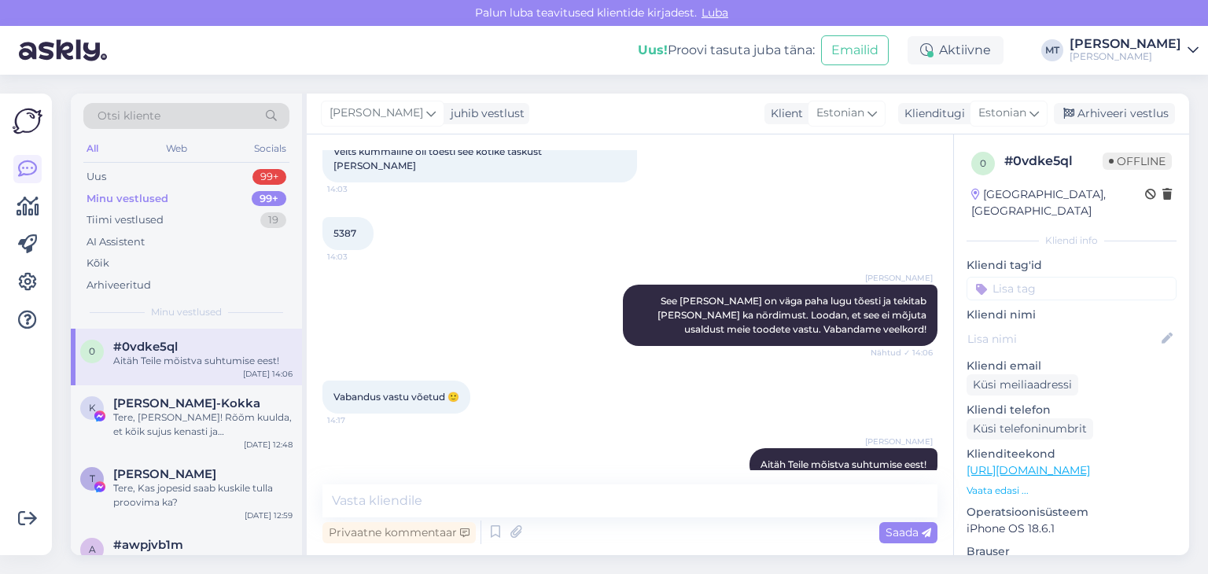
click at [151, 202] on div "Minu vestlused" at bounding box center [127, 199] width 82 height 16
